Goal: Information Seeking & Learning: Understand process/instructions

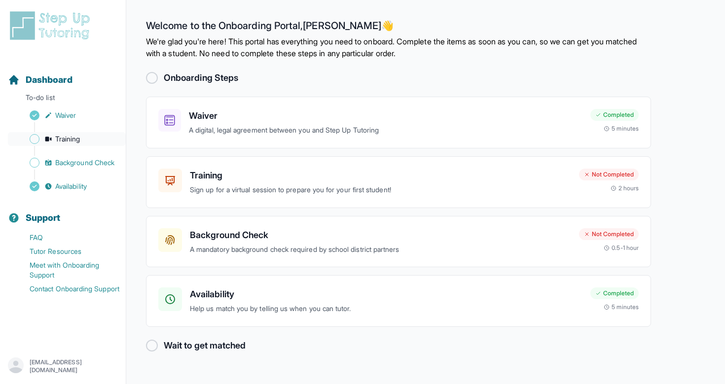
click at [72, 140] on span "Training" at bounding box center [67, 139] width 25 height 10
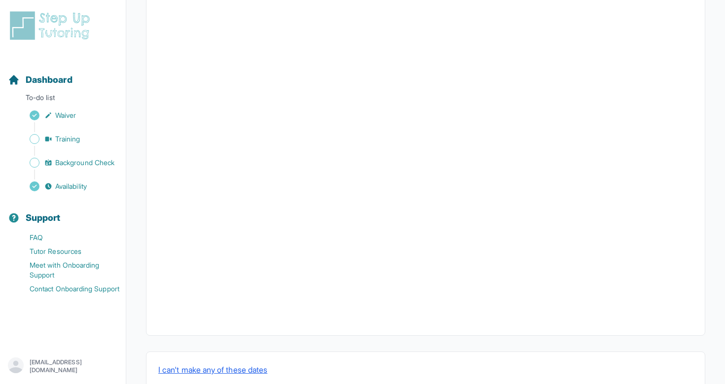
scroll to position [310, 0]
click at [260, 345] on button "I can't make any of these dates" at bounding box center [212, 346] width 109 height 12
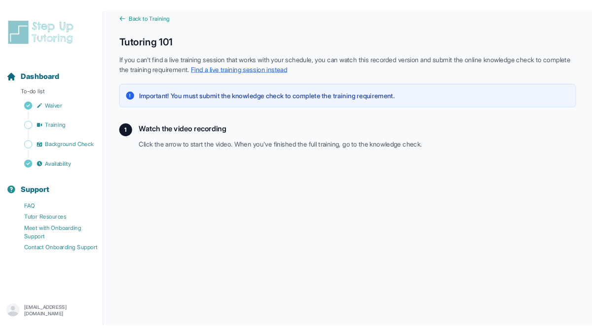
scroll to position [6, 0]
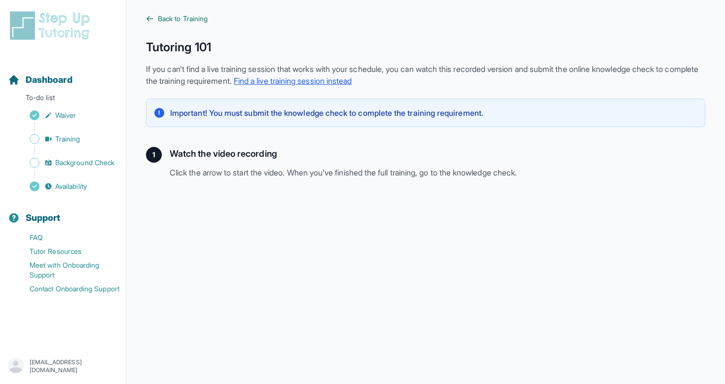
click at [154, 22] on link "Back to Training" at bounding box center [426, 19] width 560 height 10
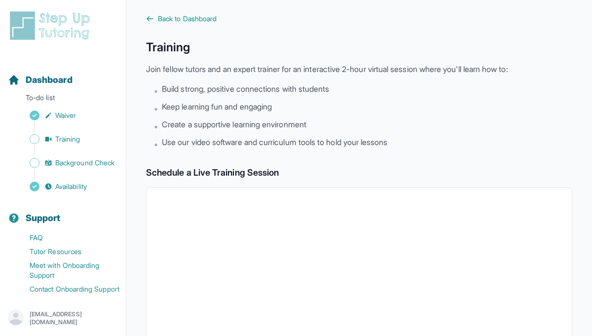
click at [28, 333] on div "morganskinner@students.calarts.edu" at bounding box center [63, 319] width 126 height 35
